Goal: Find contact information: Find contact information

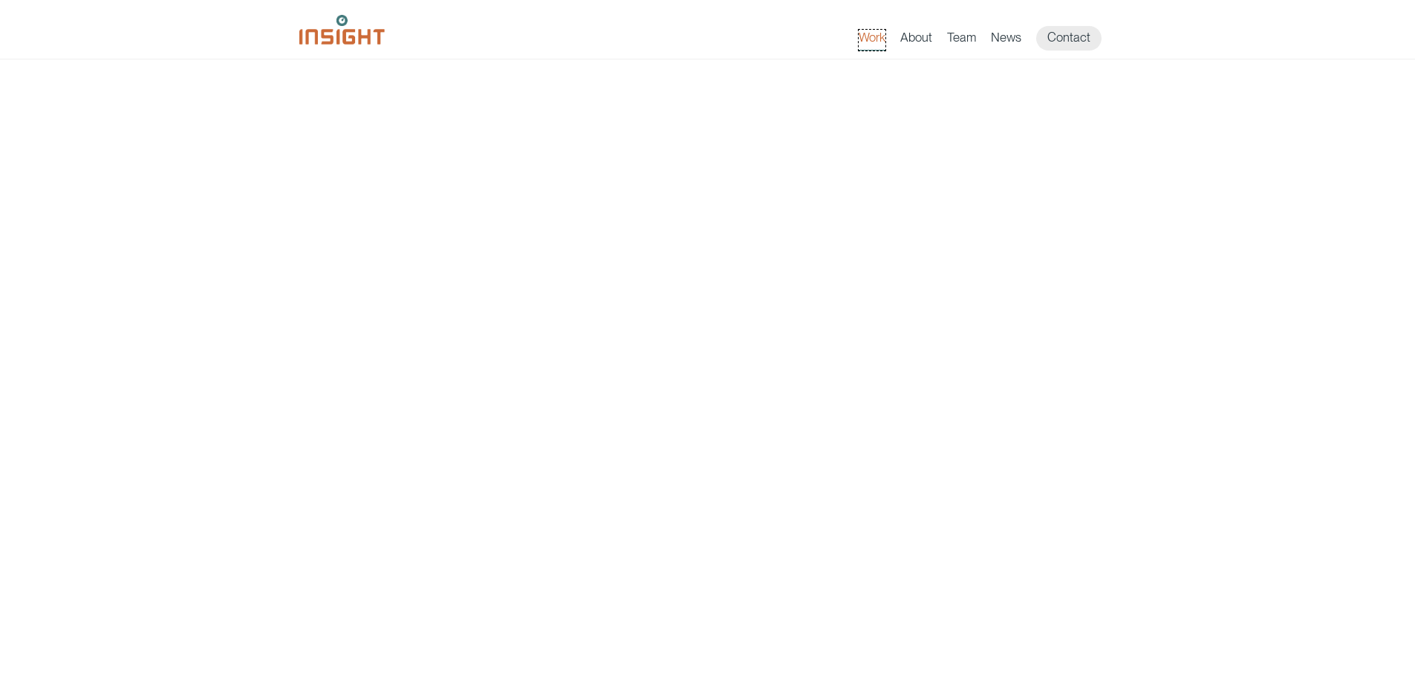
click at [877, 37] on link "Work" at bounding box center [872, 40] width 27 height 21
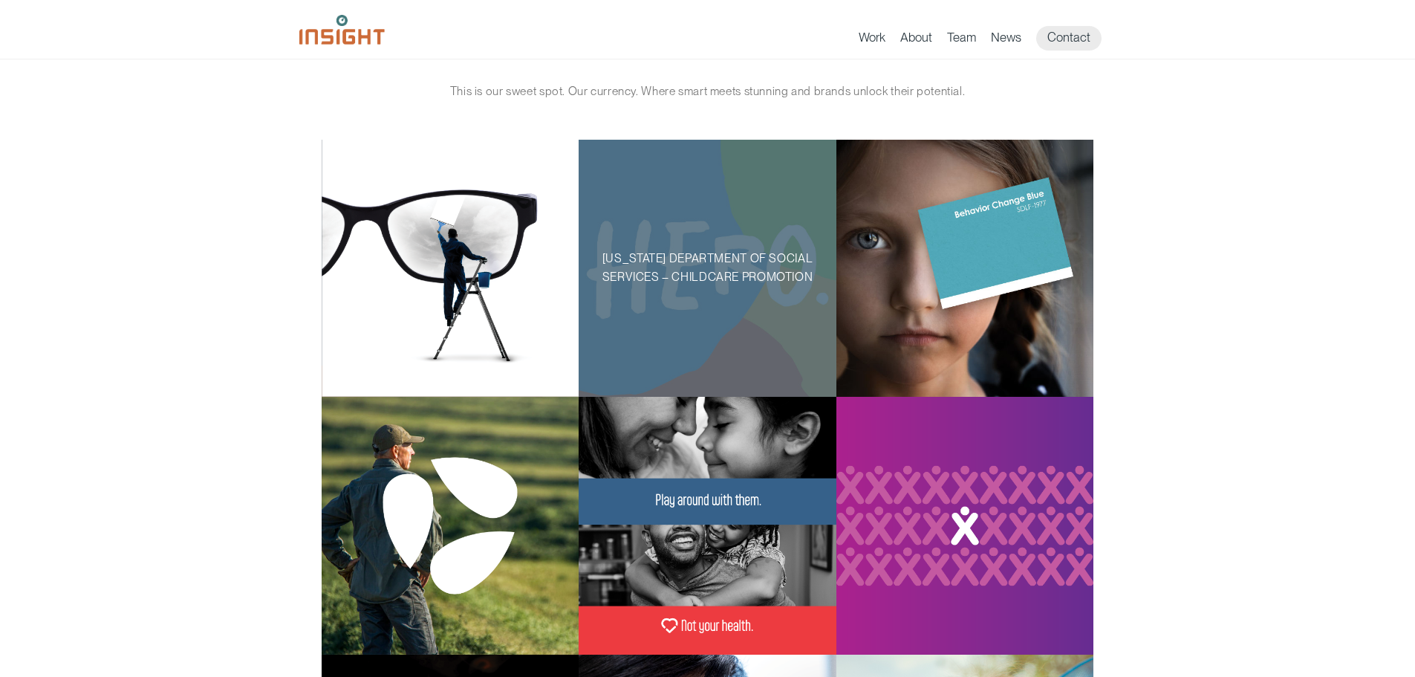
scroll to position [74, 0]
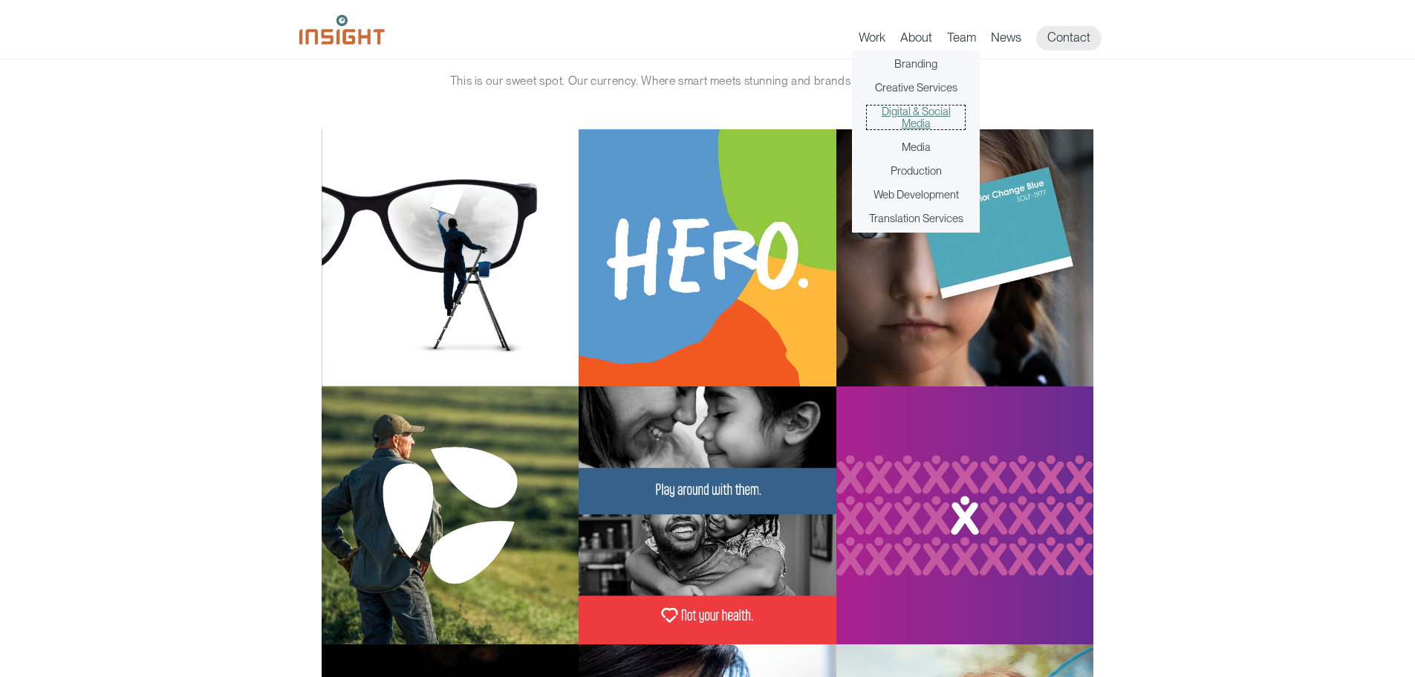
click at [935, 112] on link "Digital & Social Media" at bounding box center [916, 117] width 98 height 24
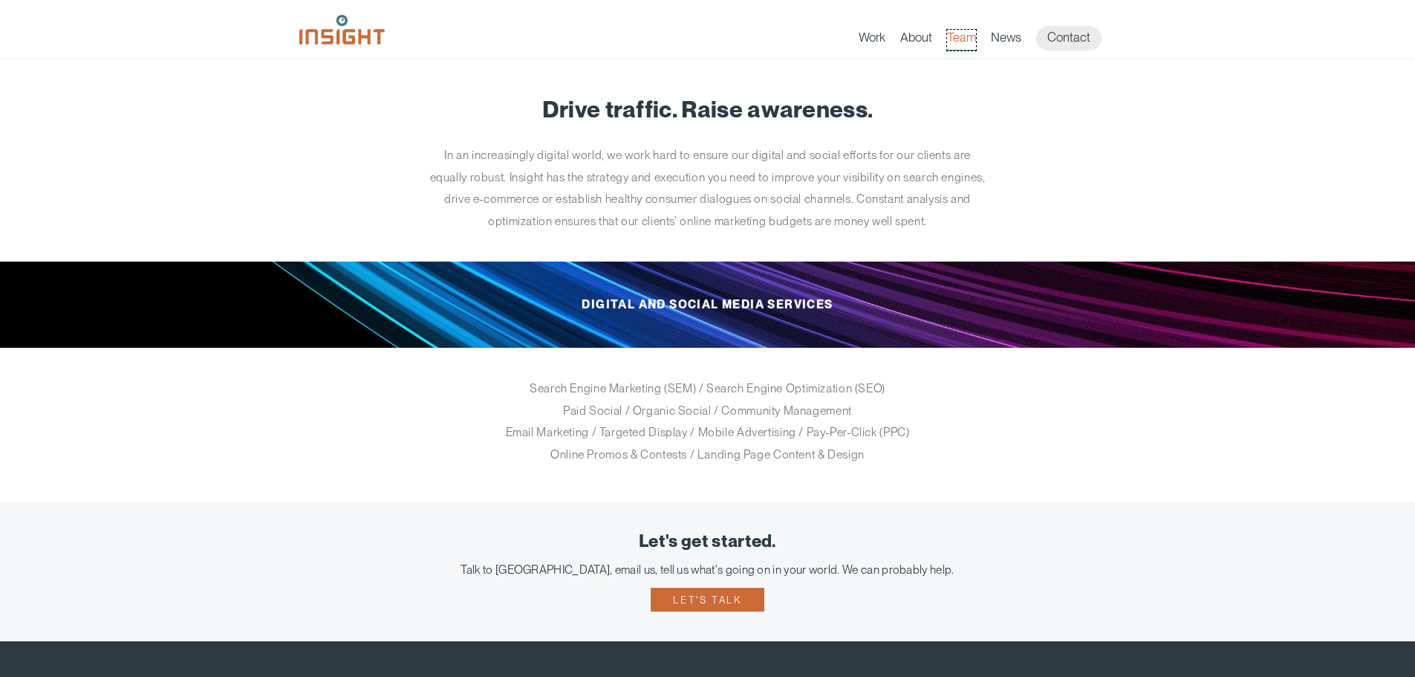
click at [962, 36] on link "Team" at bounding box center [961, 40] width 29 height 21
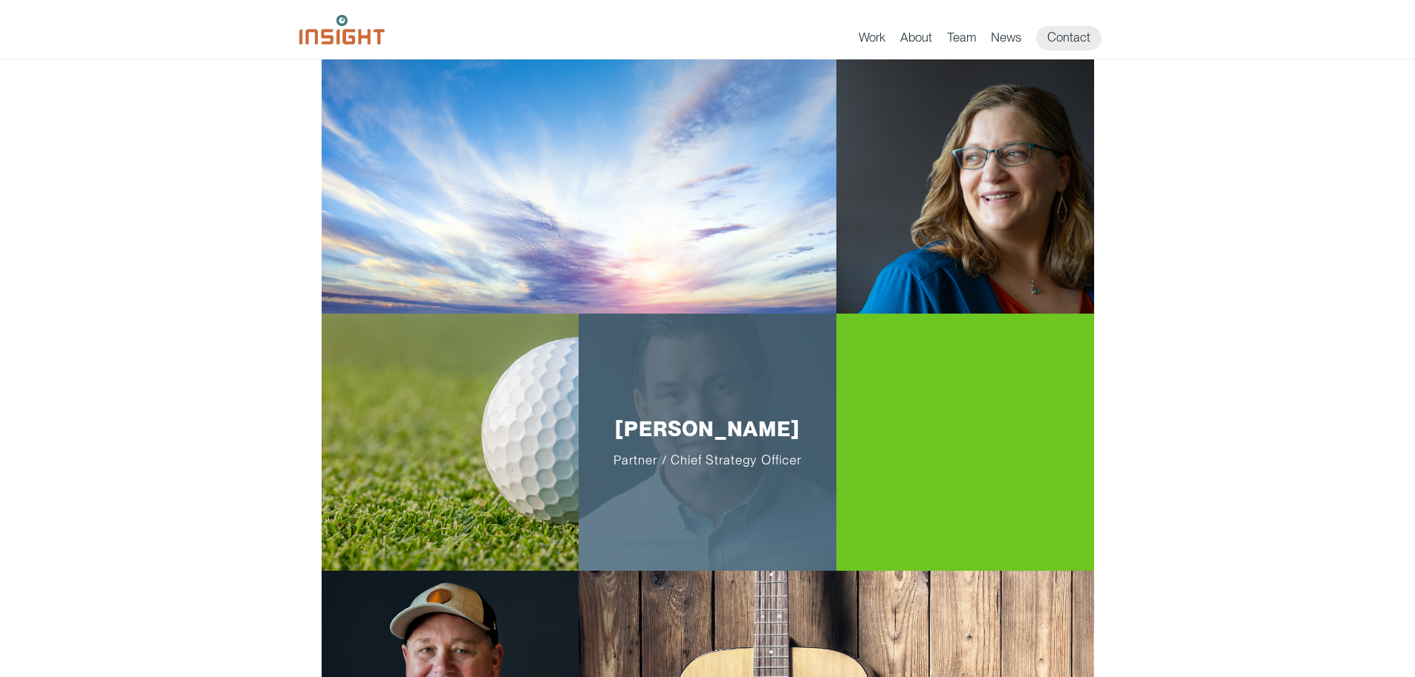
scroll to position [74, 0]
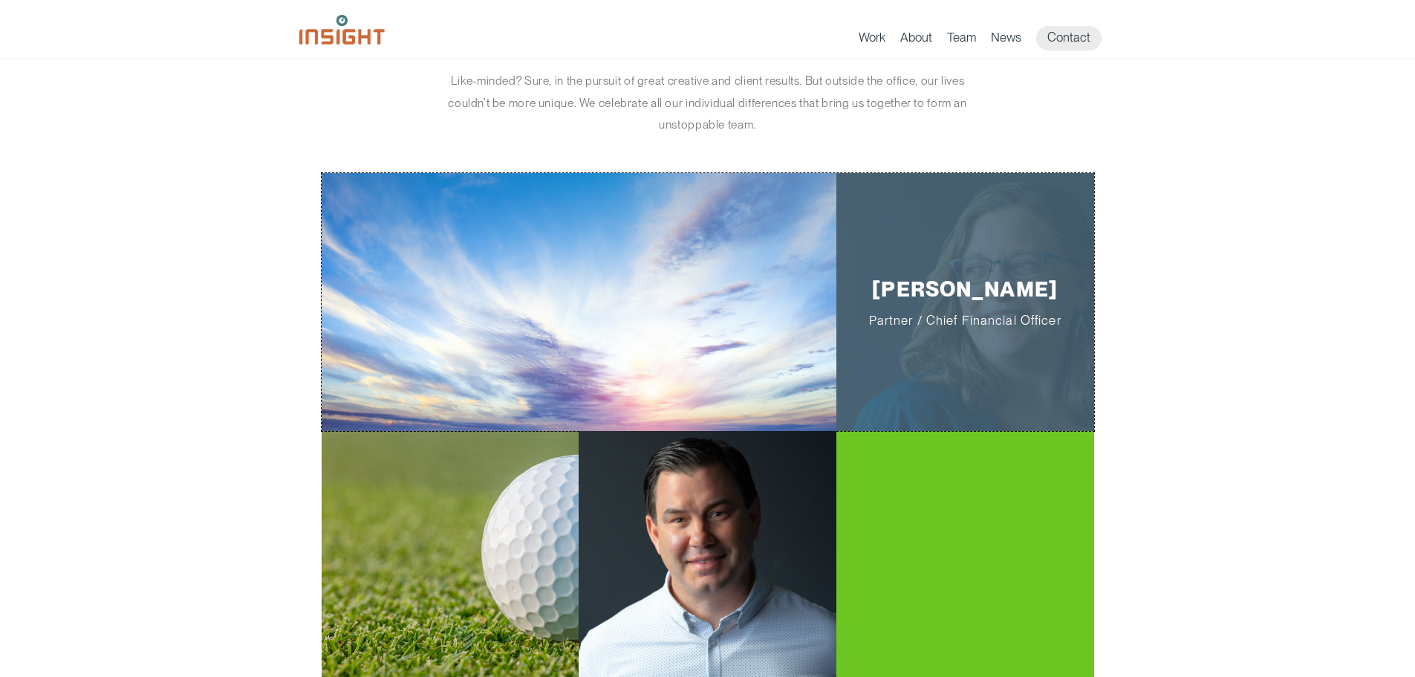
click at [960, 310] on p "Jill Smith Partner / Chief Financial Officer" at bounding box center [964, 301] width 211 height 51
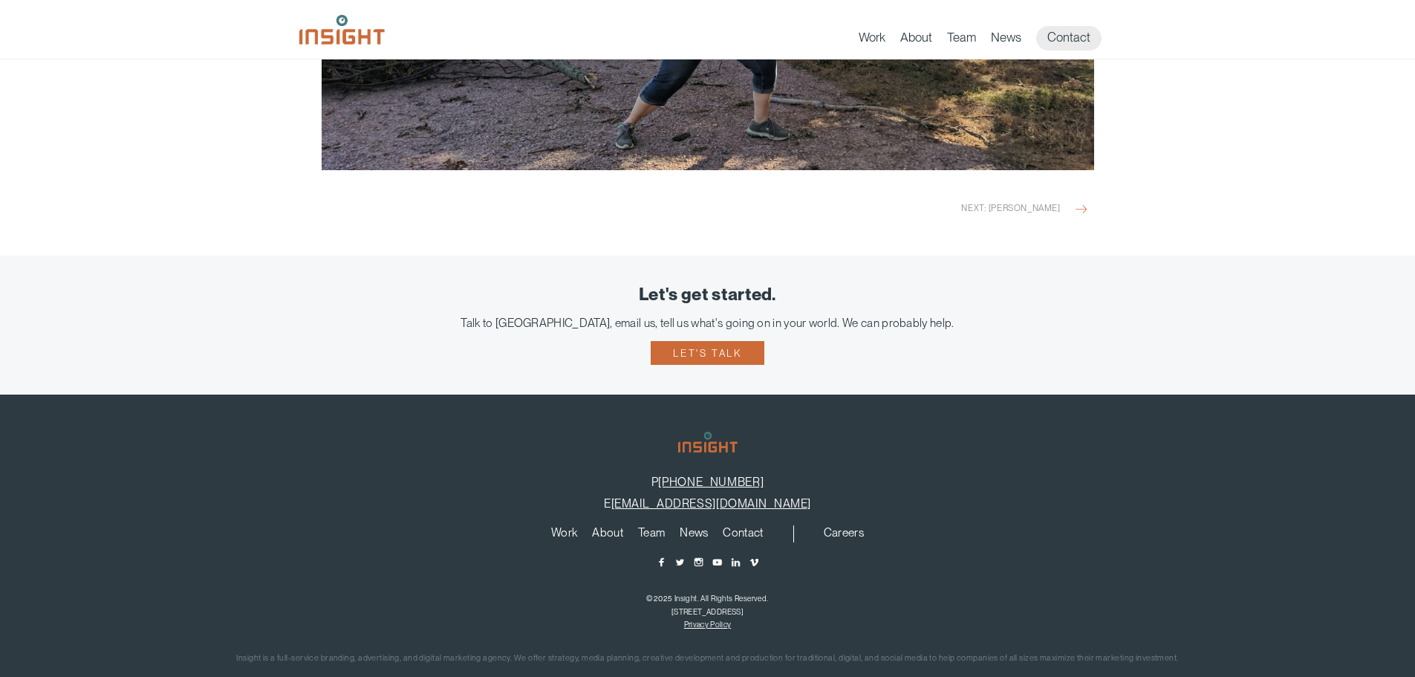
scroll to position [2117, 0]
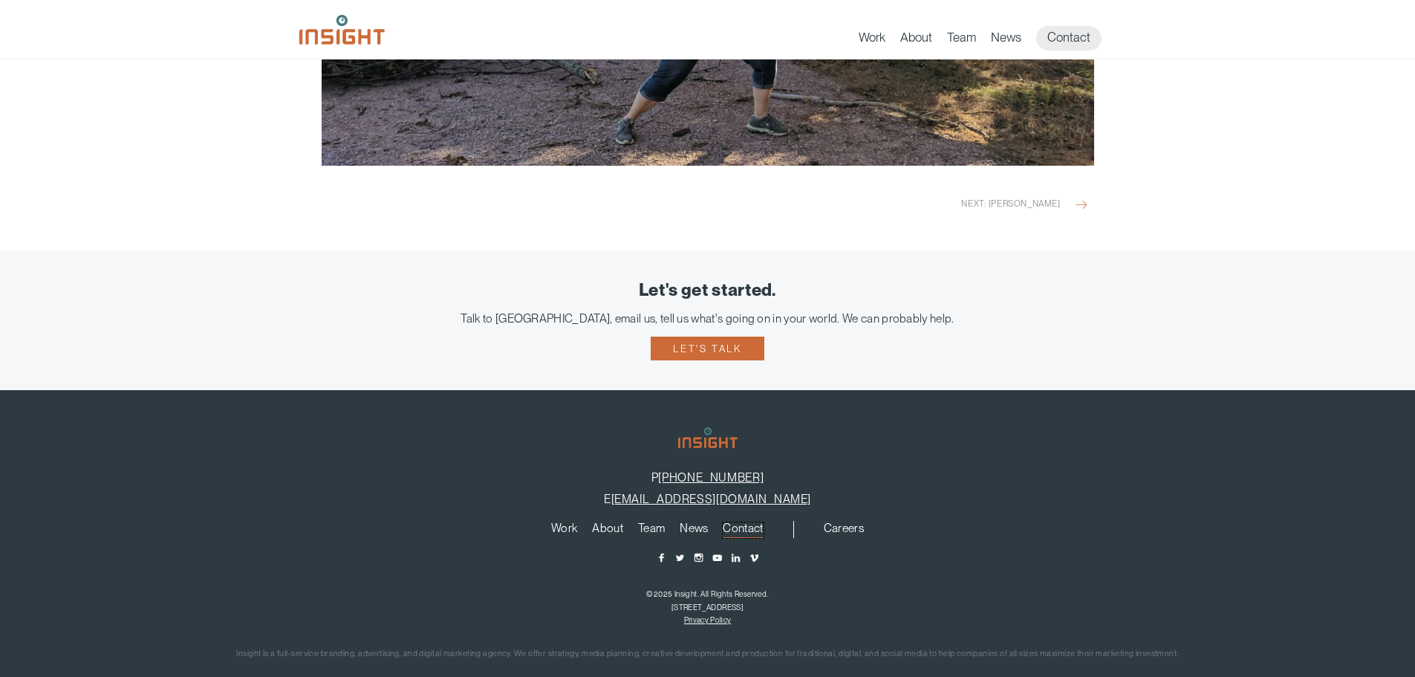
click at [756, 522] on link "Contact" at bounding box center [743, 530] width 40 height 16
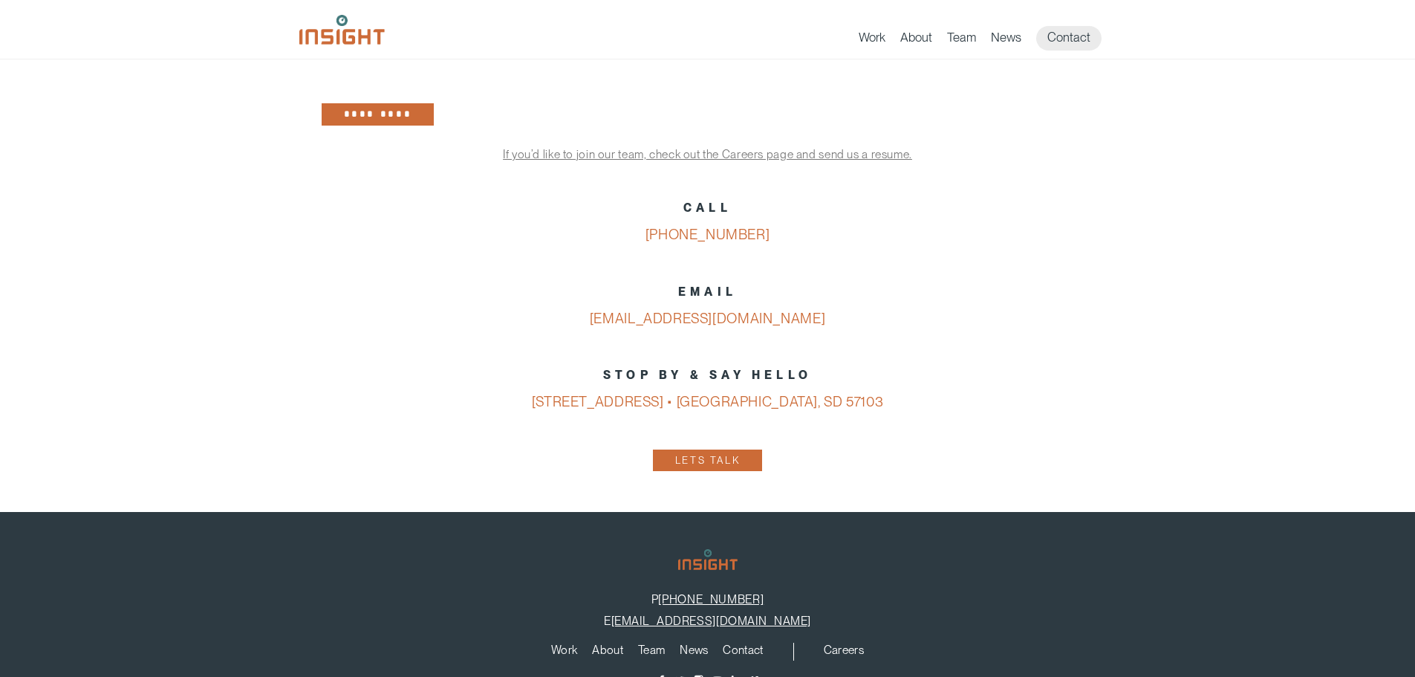
scroll to position [572, 0]
